Goal: Information Seeking & Learning: Find specific fact

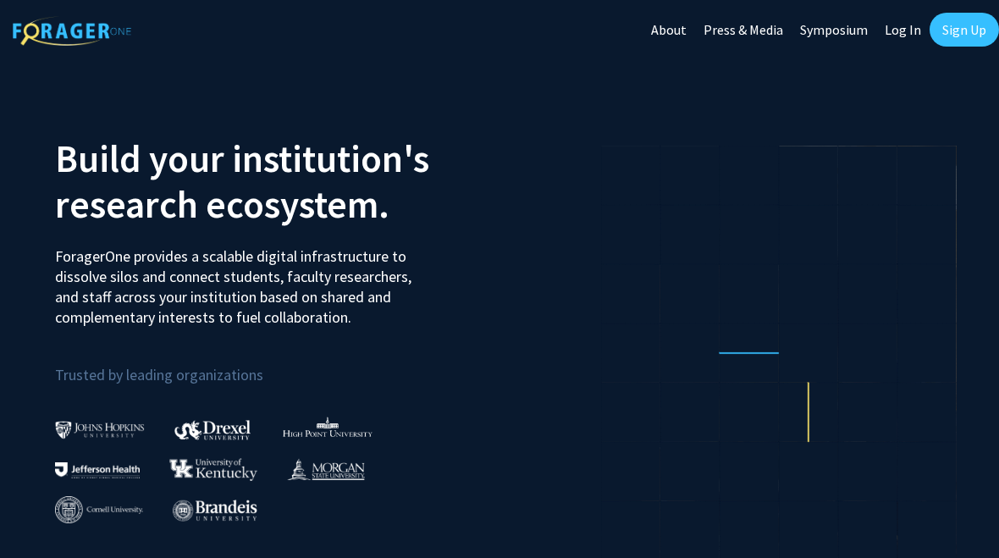
click at [906, 32] on link "Log In" at bounding box center [902, 29] width 53 height 59
select select
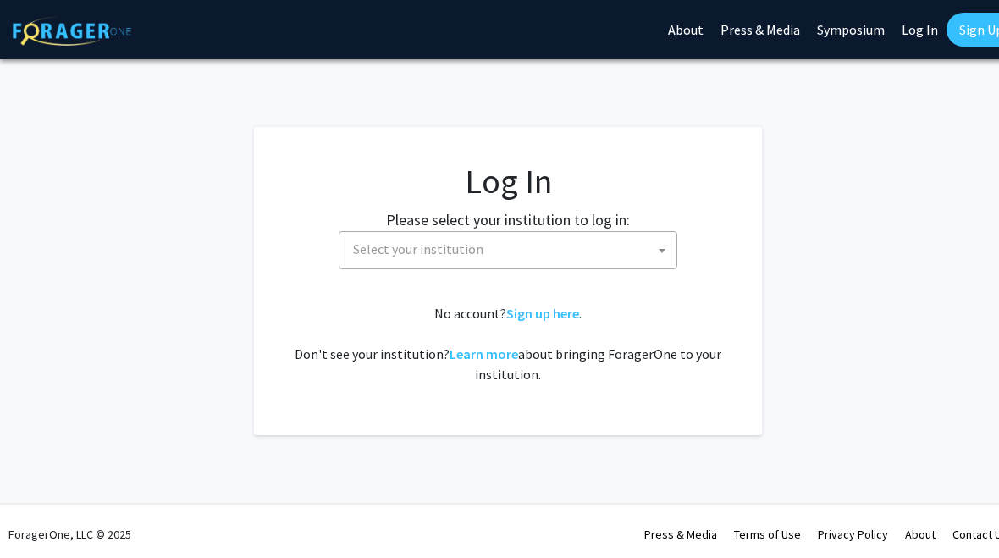
click at [601, 245] on span "Select your institution" at bounding box center [511, 249] width 330 height 35
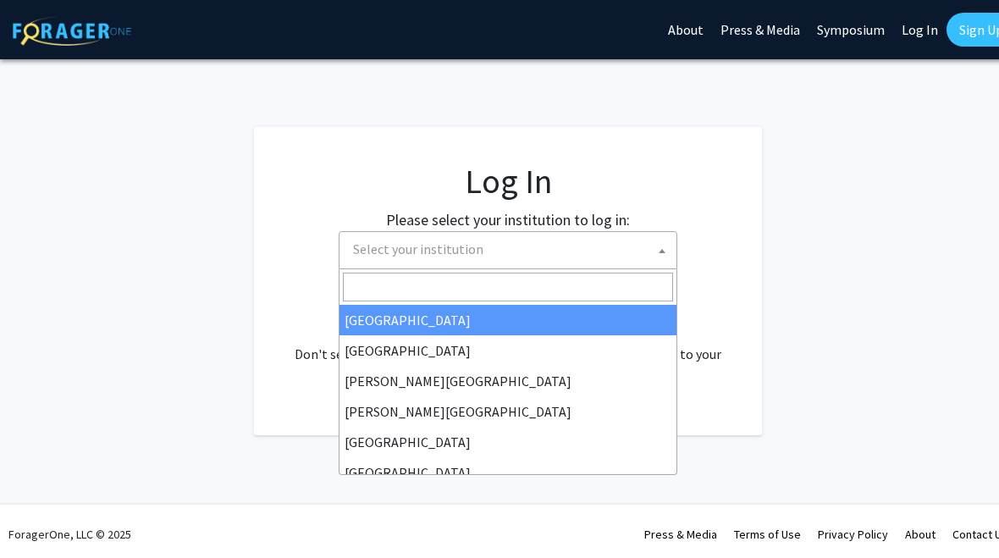
click at [592, 279] on input "Search" at bounding box center [508, 287] width 330 height 29
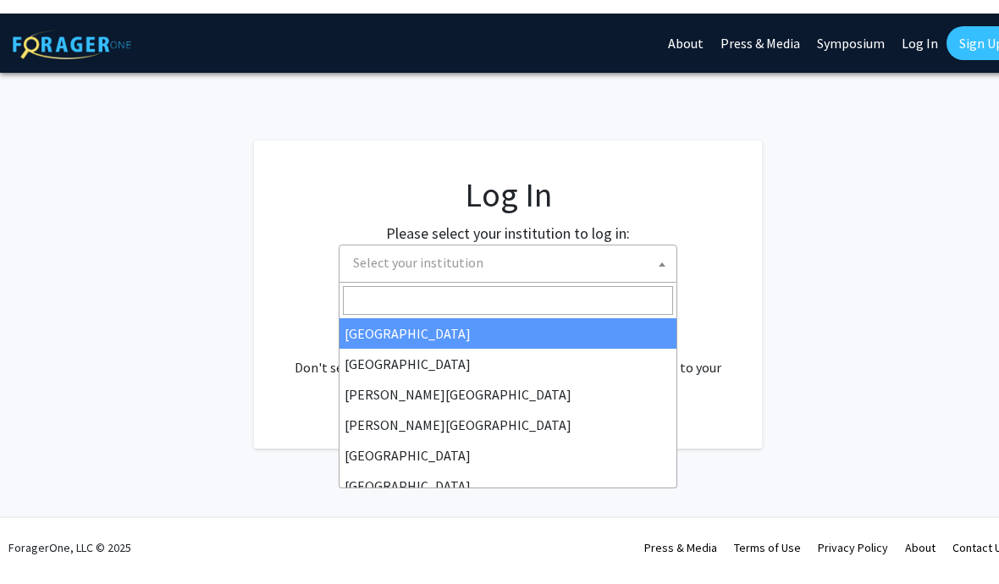
scroll to position [0, 8]
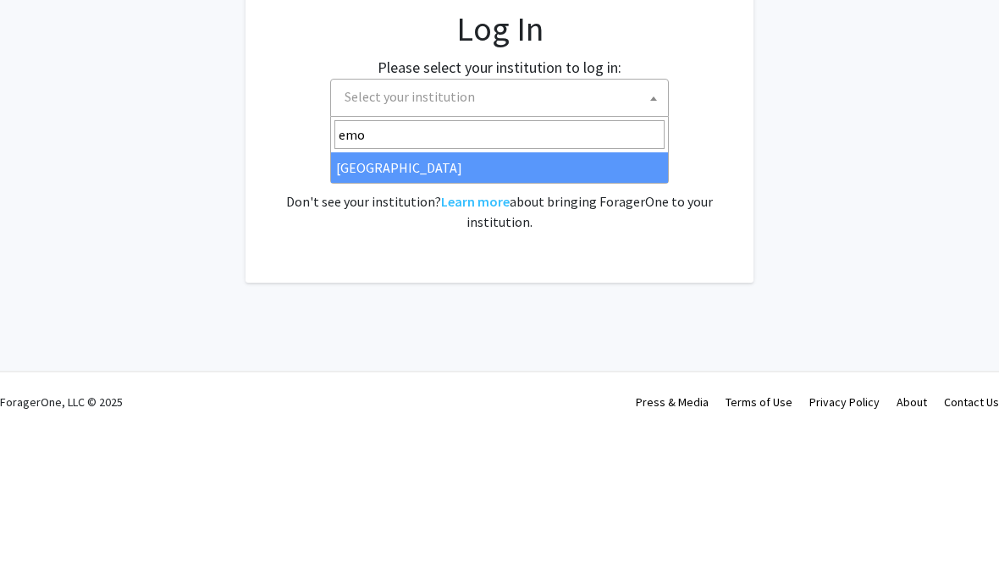
type input "emor"
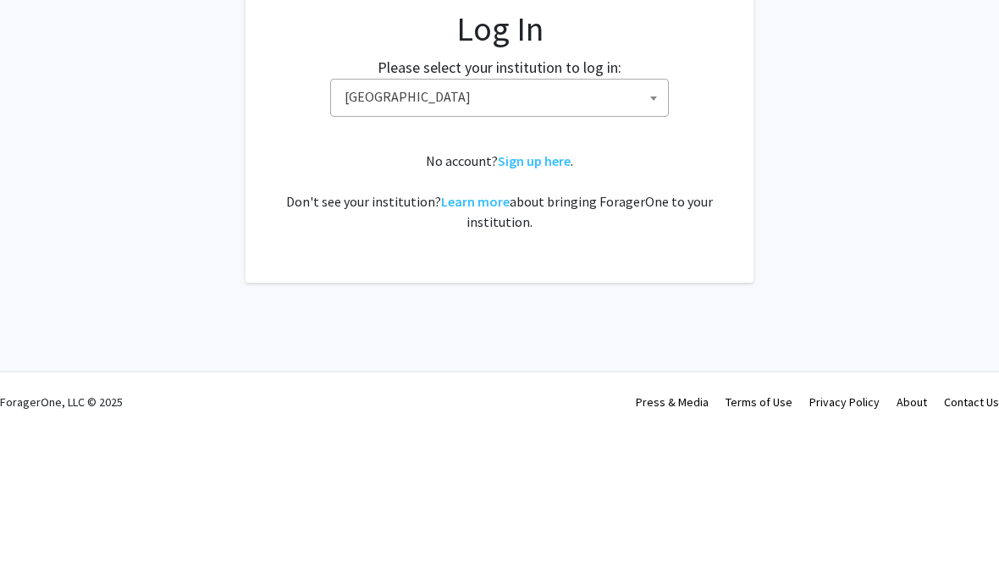
select select "12"
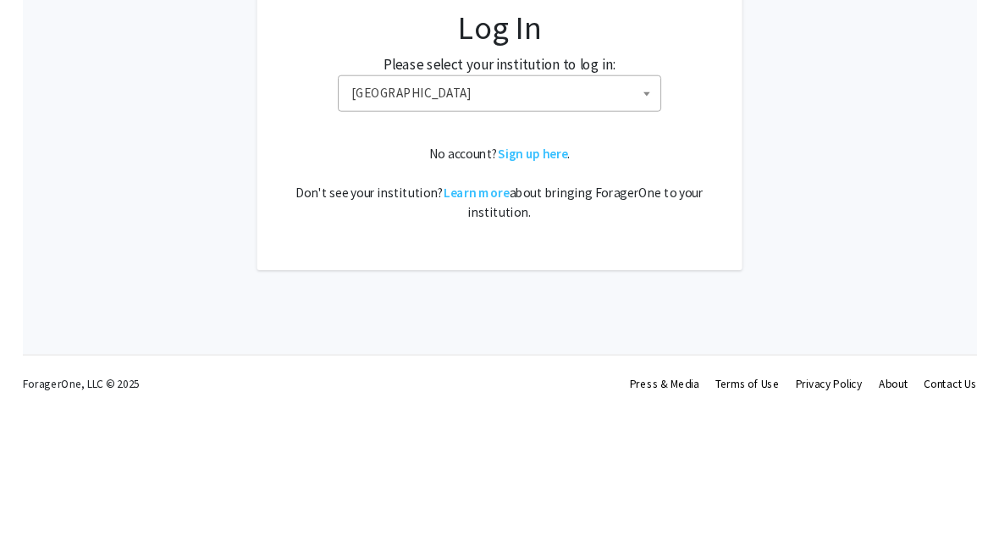
scroll to position [6, 8]
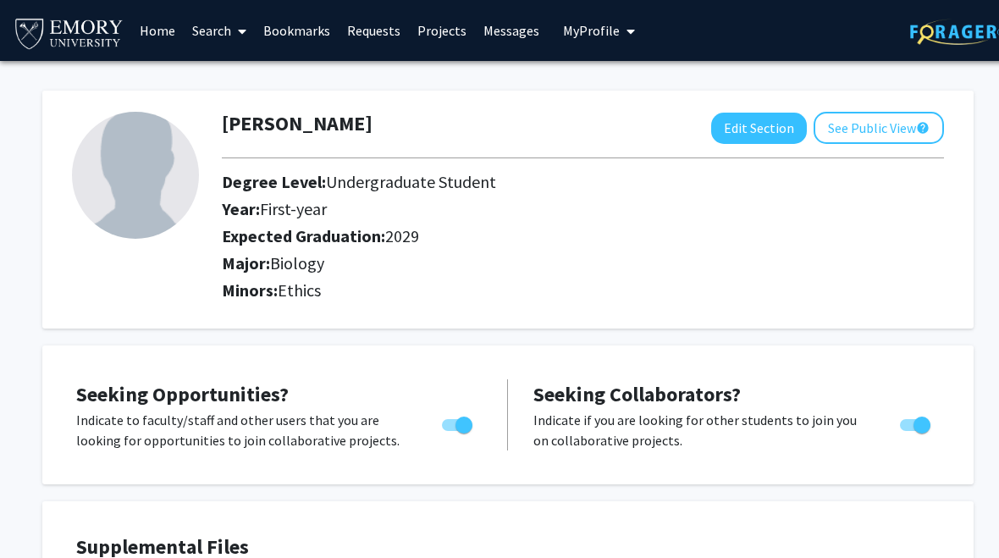
click at [223, 37] on link "Search" at bounding box center [219, 30] width 71 height 59
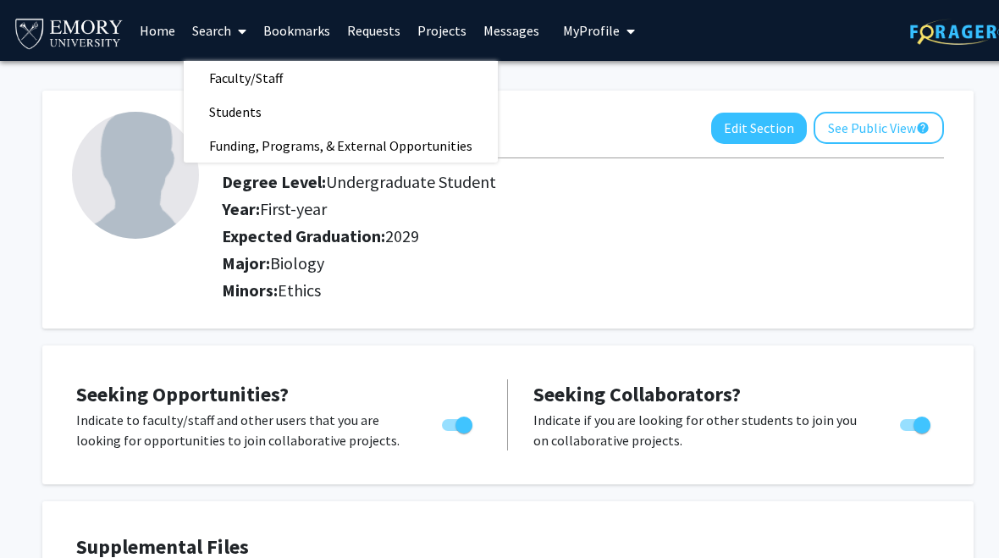
click at [227, 82] on span "Faculty/Staff" at bounding box center [246, 78] width 124 height 34
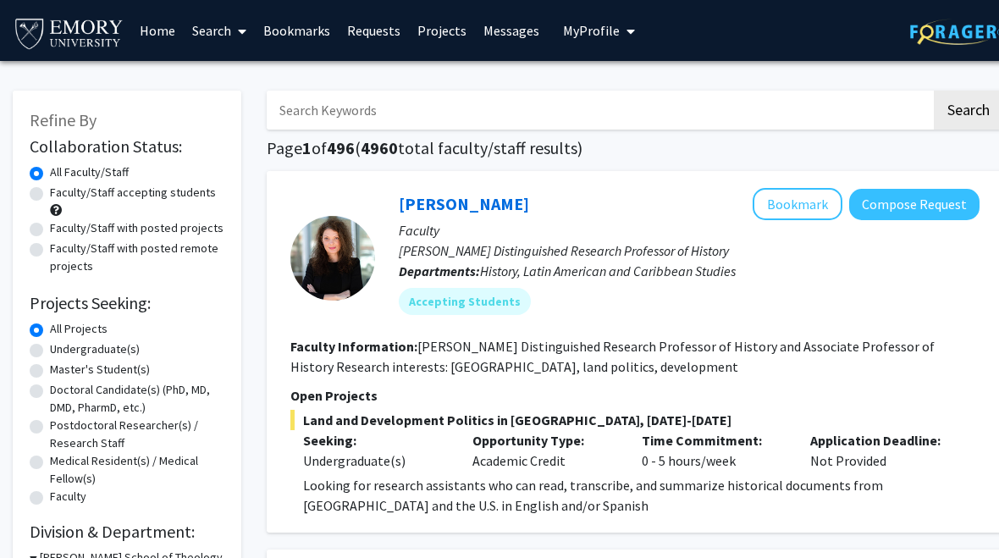
click at [307, 107] on input "Search Keywords" at bounding box center [599, 110] width 664 height 39
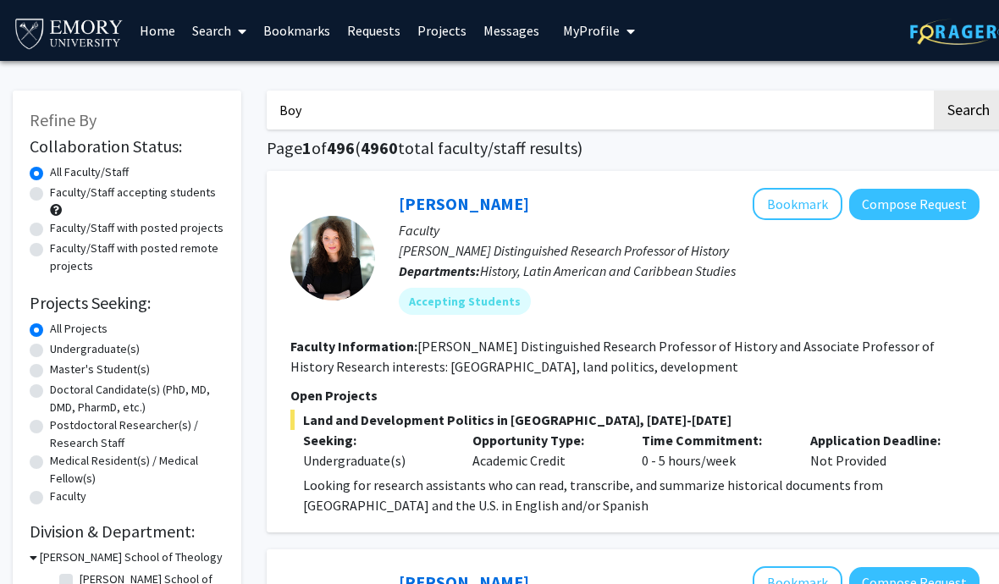
click at [967, 108] on button "Search" at bounding box center [968, 110] width 69 height 39
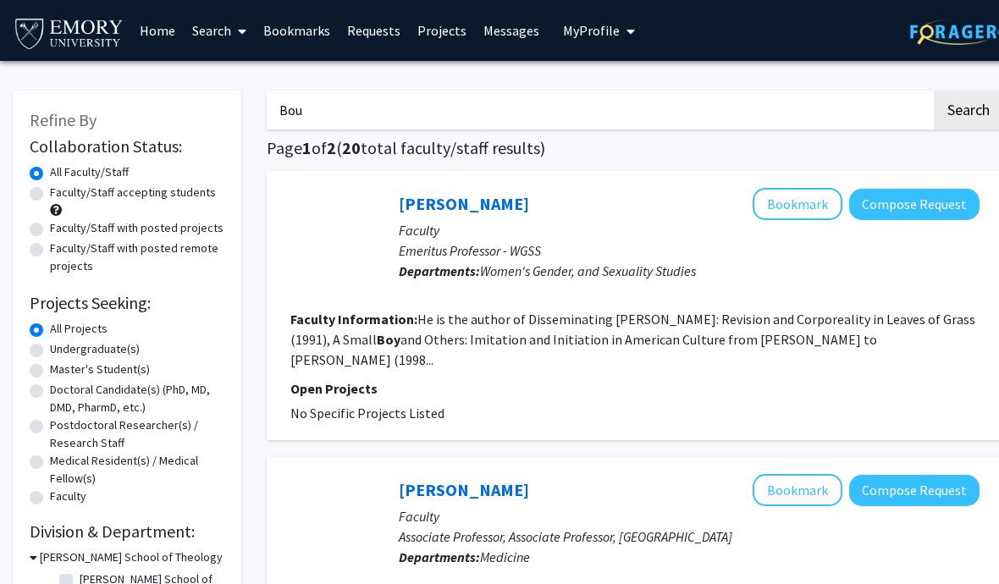
type input "Bou"
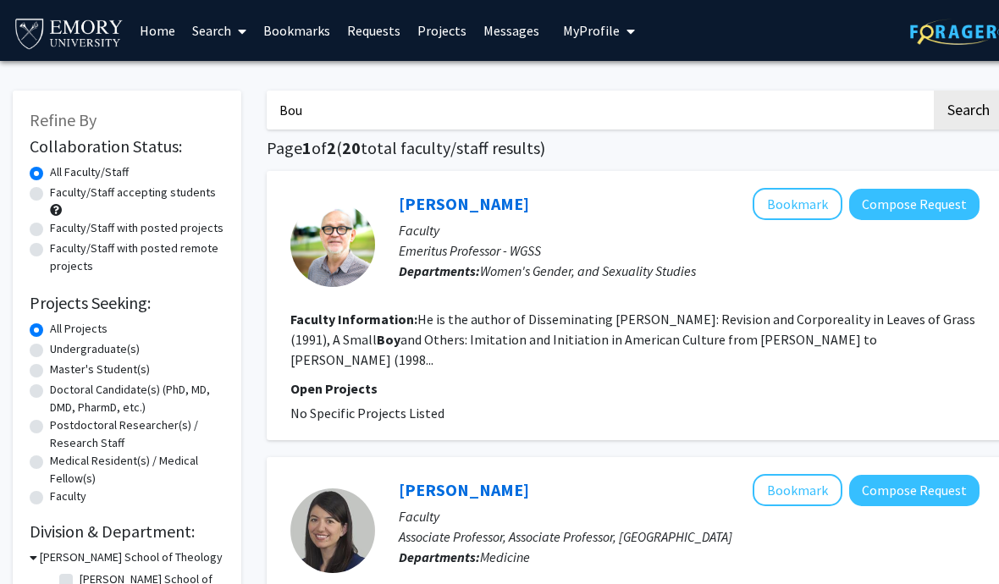
click at [967, 108] on button "Search" at bounding box center [968, 110] width 69 height 39
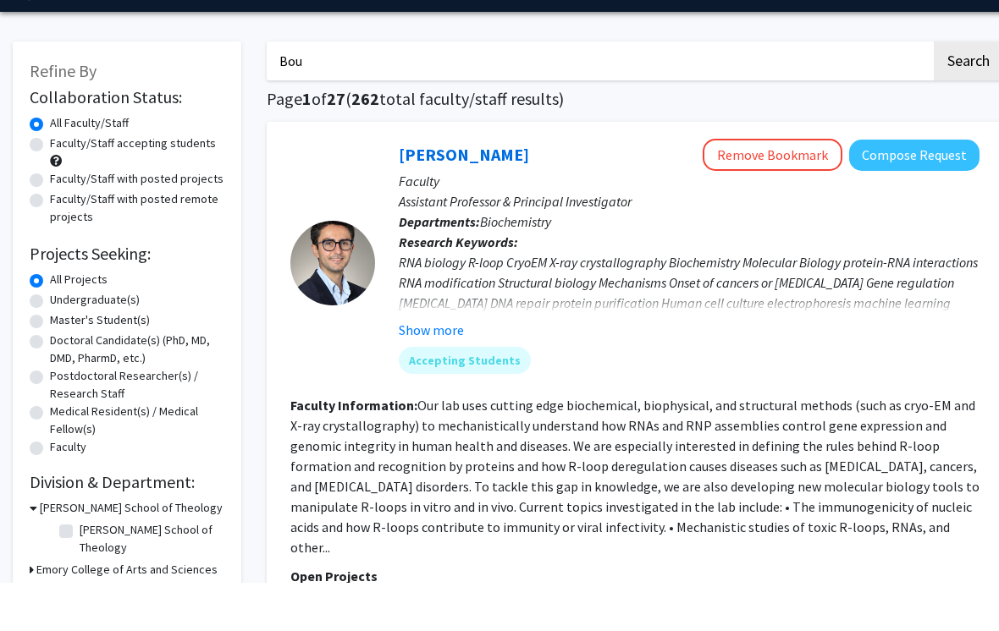
click at [902, 281] on p "Research Keywords: RNA biology R-loop CryoEM X-ray crystallography Biochemistry…" at bounding box center [689, 335] width 581 height 108
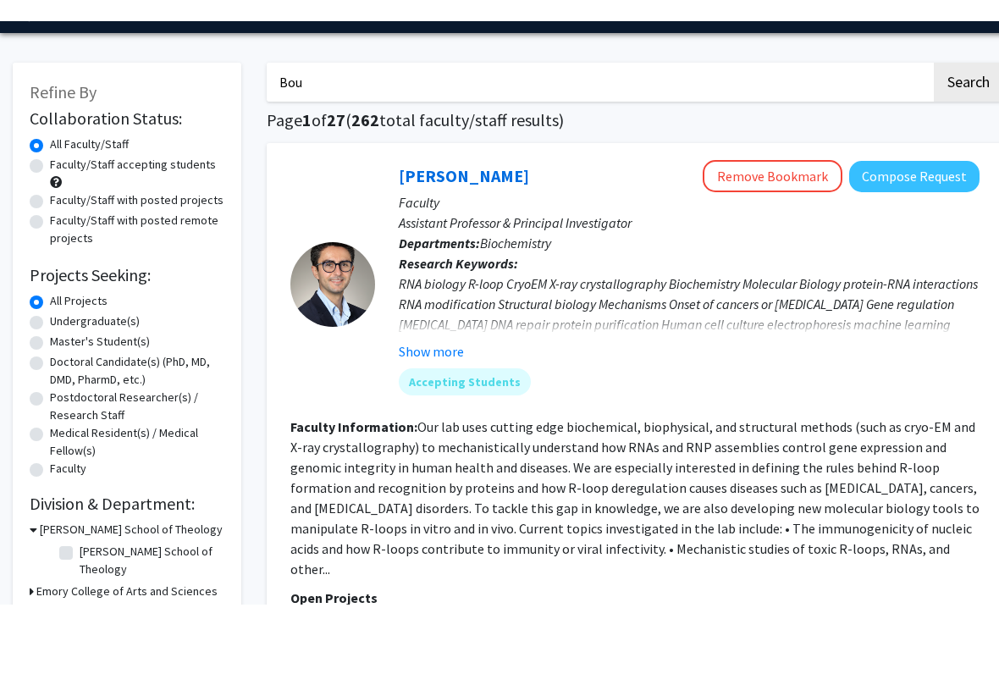
scroll to position [49, 0]
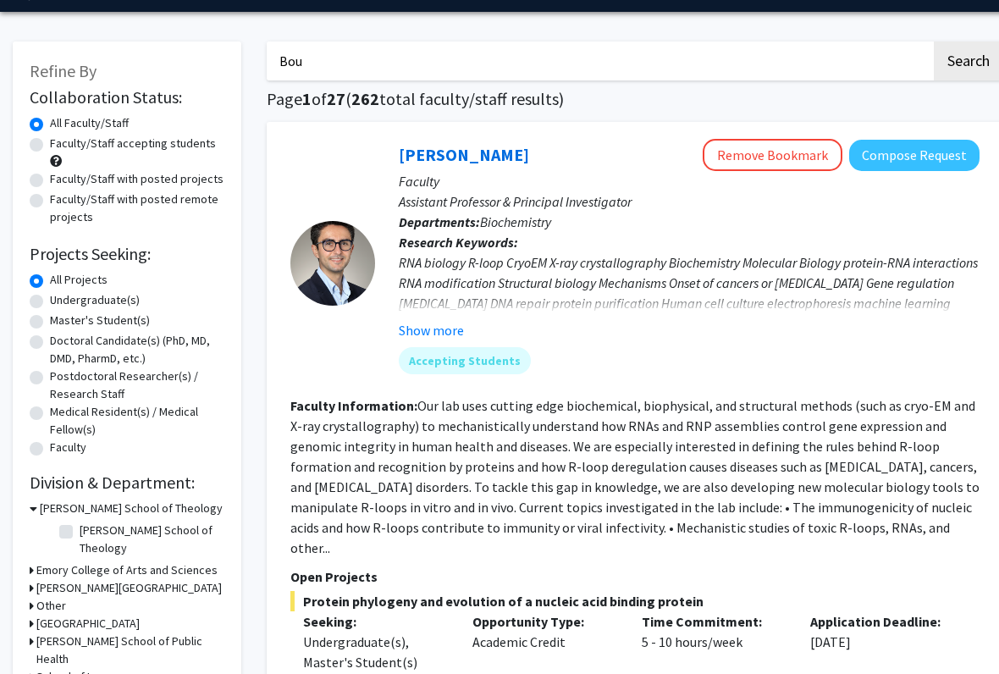
click at [519, 156] on link "Charles Bou-Nader" at bounding box center [464, 154] width 130 height 21
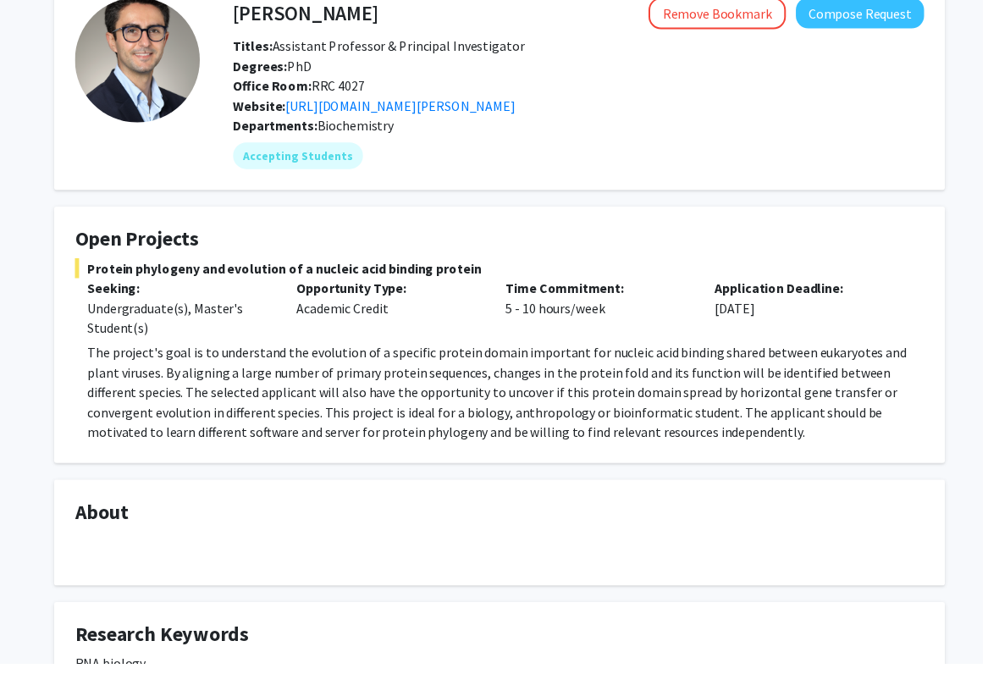
scroll to position [98, 0]
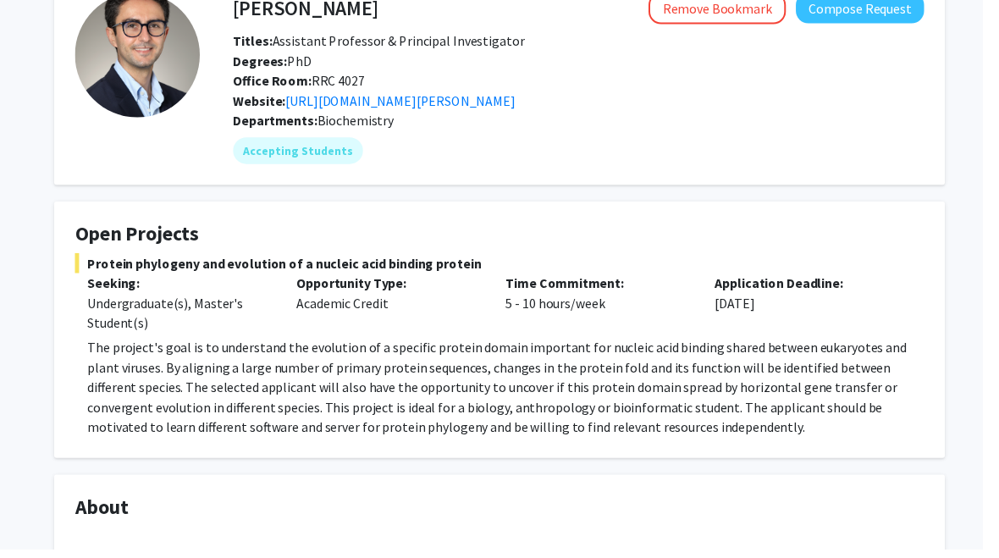
click at [836, 252] on fg-card-title "Open Projects" at bounding box center [507, 241] width 863 height 31
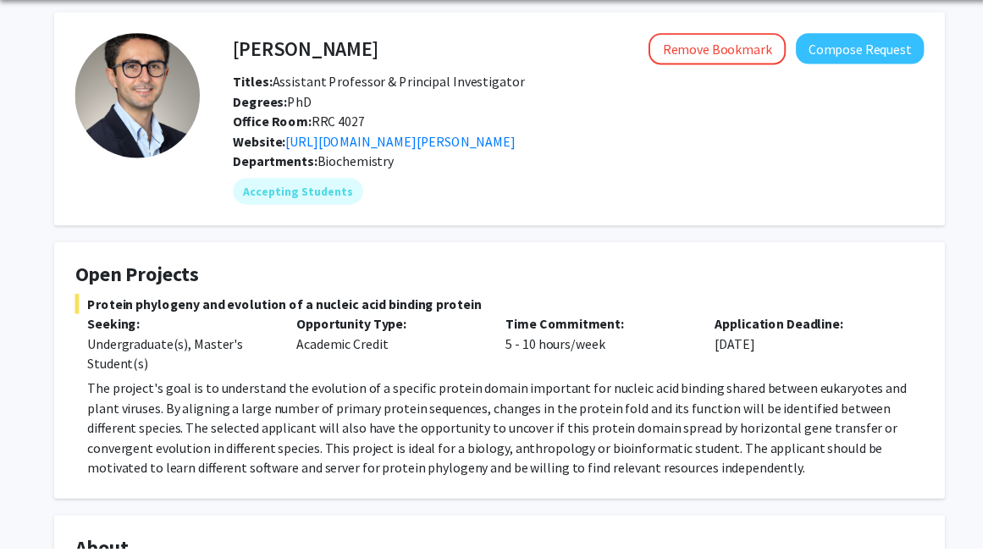
scroll to position [0, 0]
